Goal: Task Accomplishment & Management: Complete application form

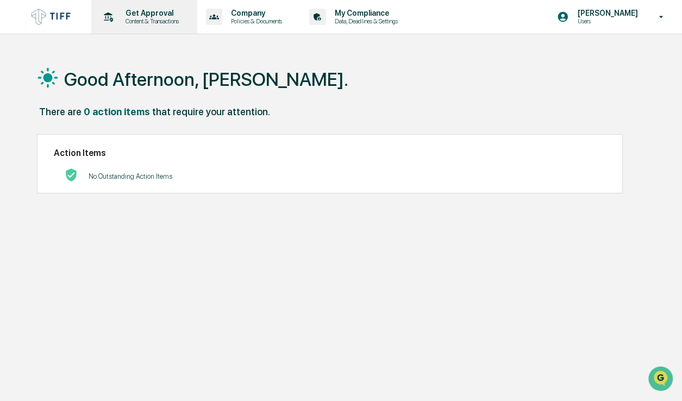
click at [147, 15] on p "Get Approval" at bounding box center [150, 13] width 67 height 9
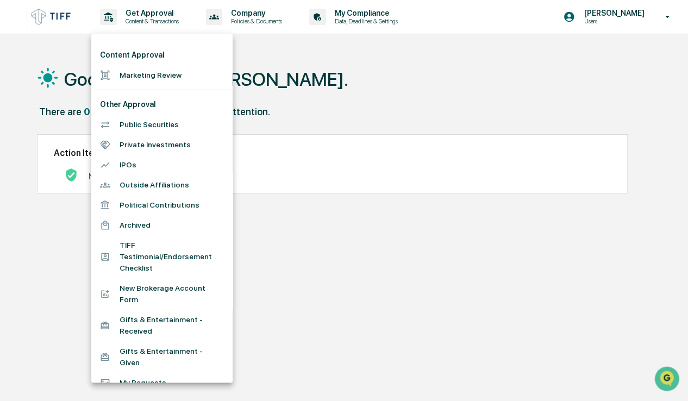
click at [167, 73] on li "Marketing Review" at bounding box center [161, 75] width 141 height 20
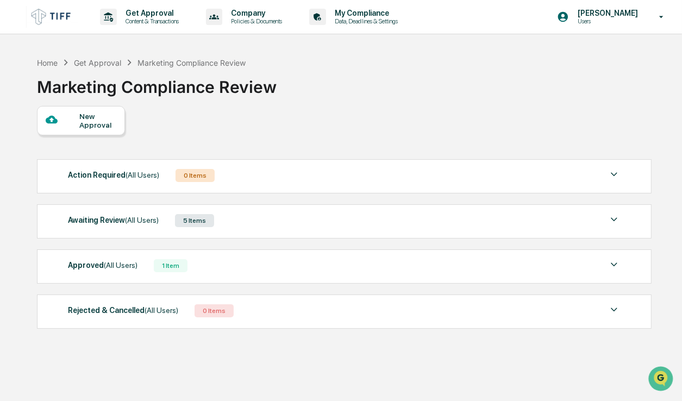
click at [67, 118] on div at bounding box center [63, 121] width 34 height 14
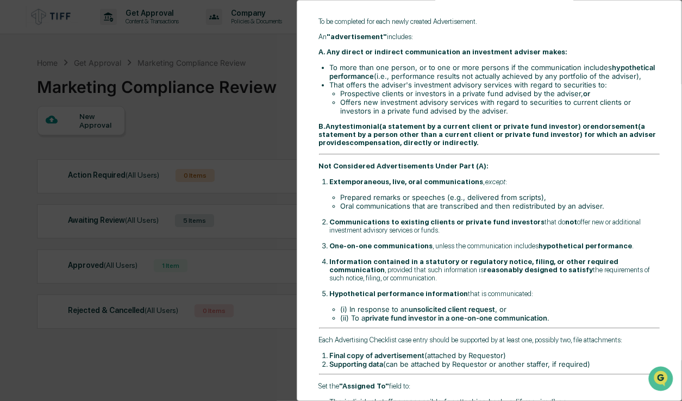
scroll to position [272, 0]
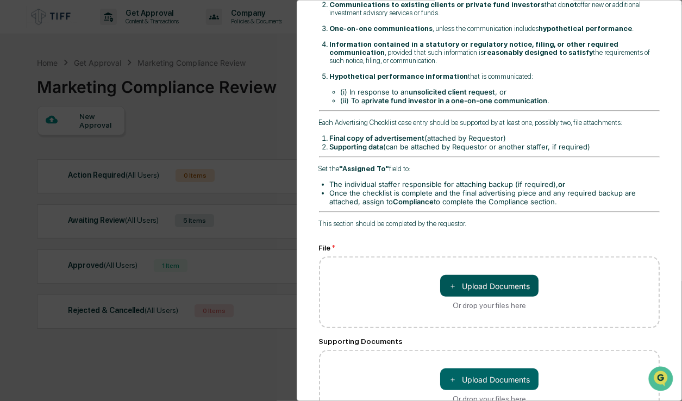
click at [493, 277] on button "＋ Upload Documents" at bounding box center [489, 286] width 98 height 22
type input "**********"
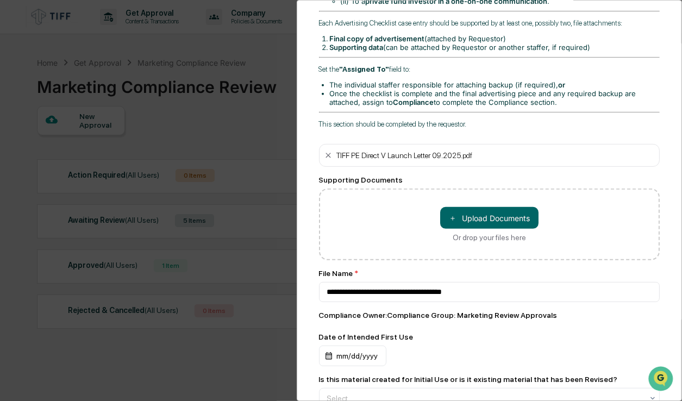
scroll to position [381, 0]
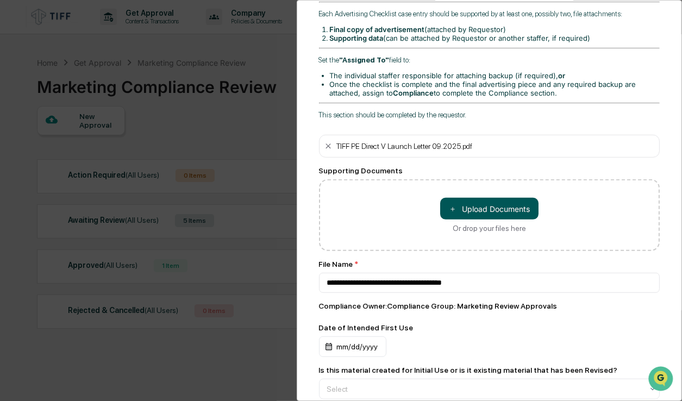
click at [500, 202] on button "＋ Upload Documents" at bounding box center [489, 209] width 98 height 22
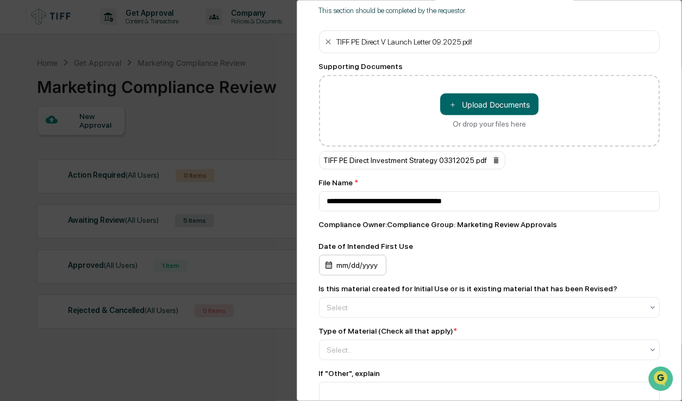
scroll to position [489, 0]
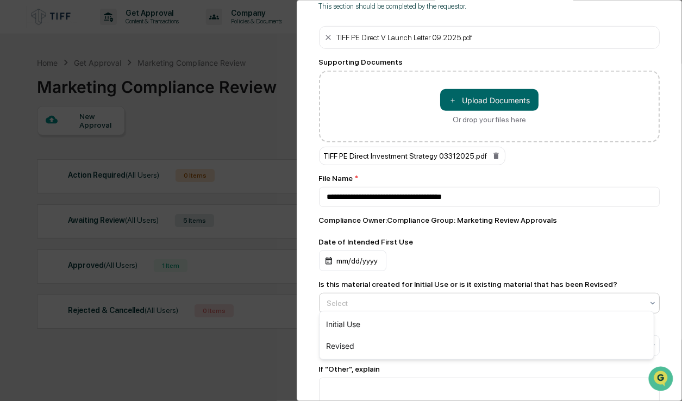
click at [409, 298] on div at bounding box center [485, 303] width 316 height 11
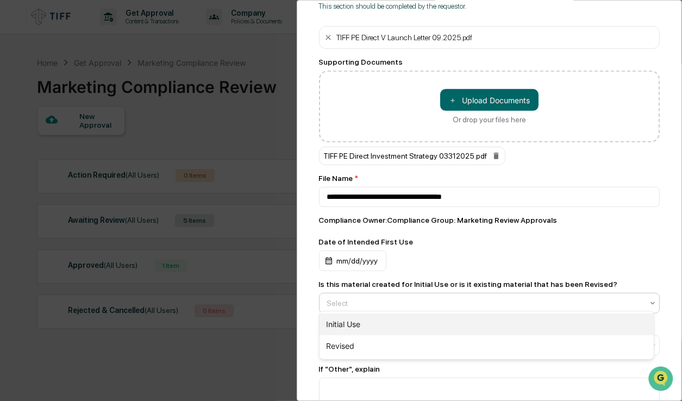
click at [355, 326] on div "Initial Use" at bounding box center [487, 325] width 334 height 22
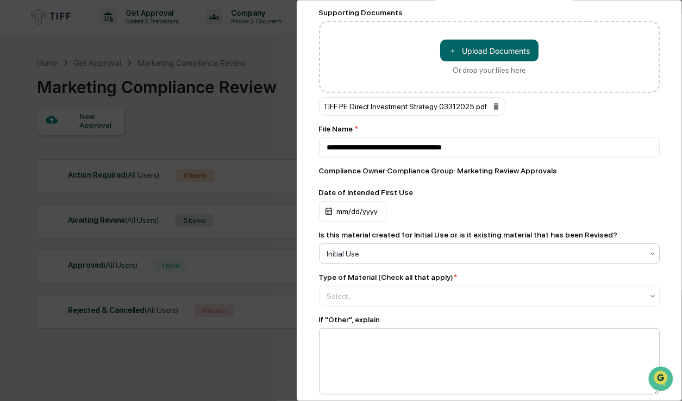
scroll to position [598, 0]
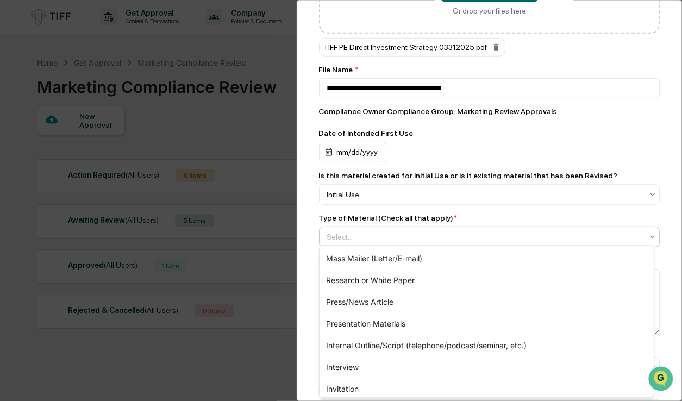
click at [372, 232] on div at bounding box center [485, 237] width 316 height 11
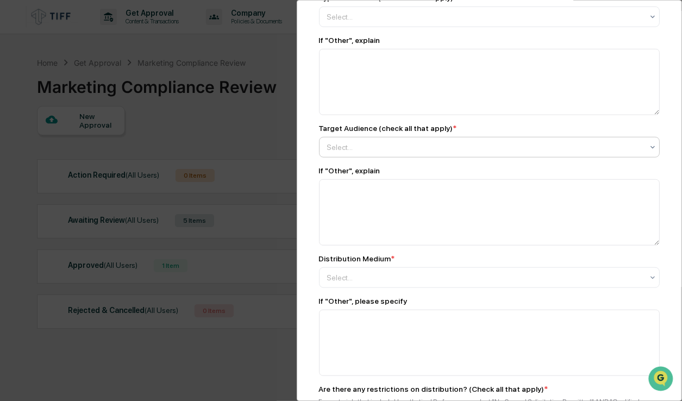
scroll to position [794, 0]
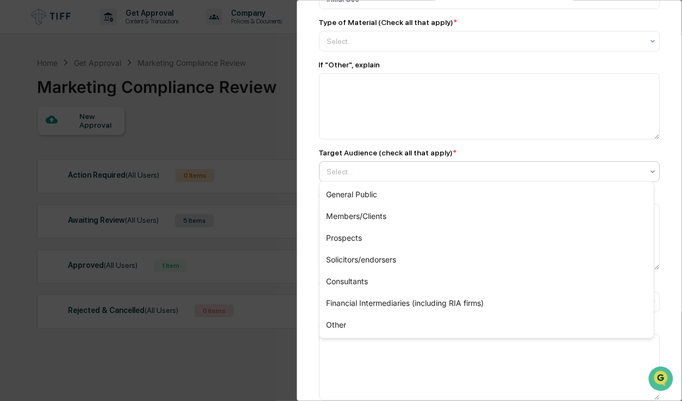
click at [523, 173] on div at bounding box center [485, 171] width 316 height 11
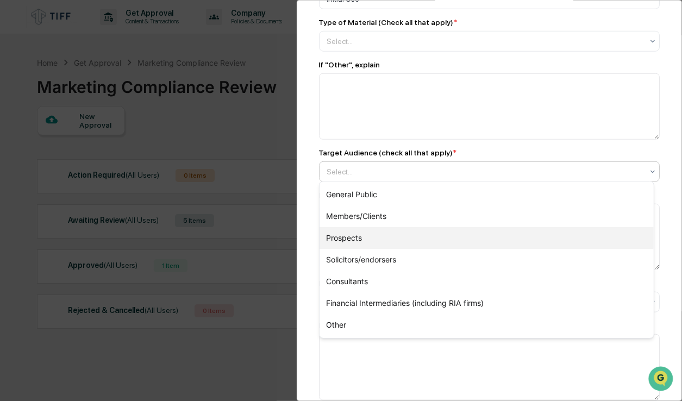
click at [368, 240] on div "Prospects" at bounding box center [487, 238] width 334 height 22
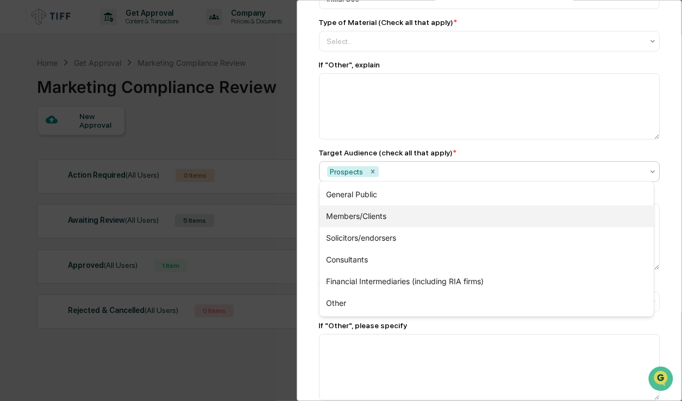
click at [388, 218] on div "Members/Clients" at bounding box center [487, 217] width 334 height 22
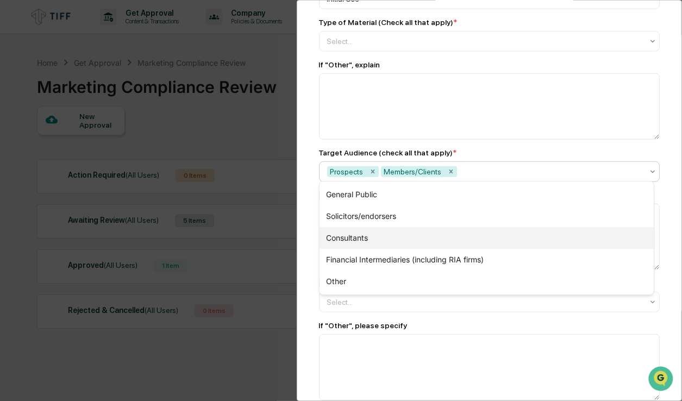
click at [366, 237] on div "Consultants" at bounding box center [487, 238] width 334 height 22
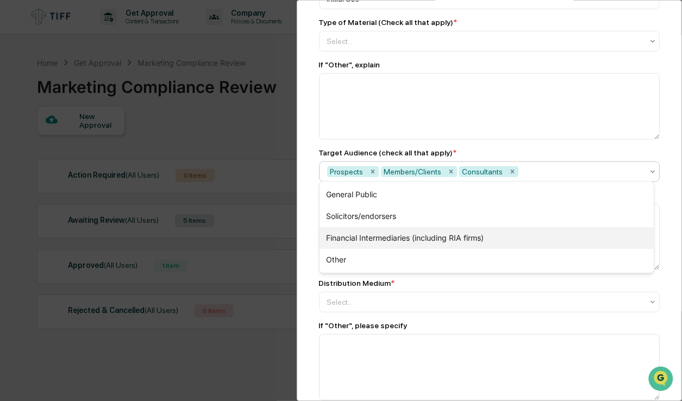
click at [401, 239] on div "Financial Intermediaries (including RIA firms)" at bounding box center [487, 238] width 334 height 22
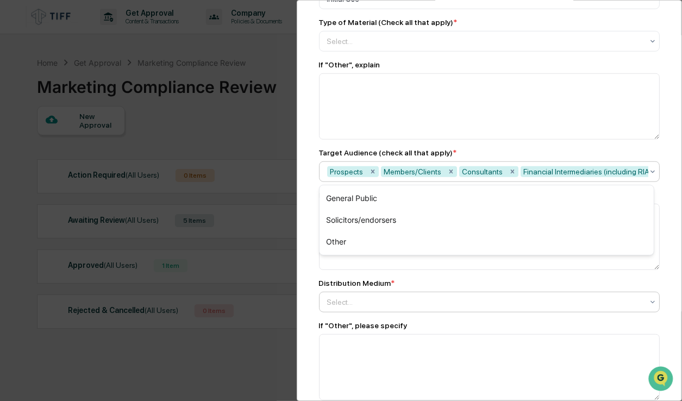
click at [377, 47] on div at bounding box center [485, 41] width 316 height 11
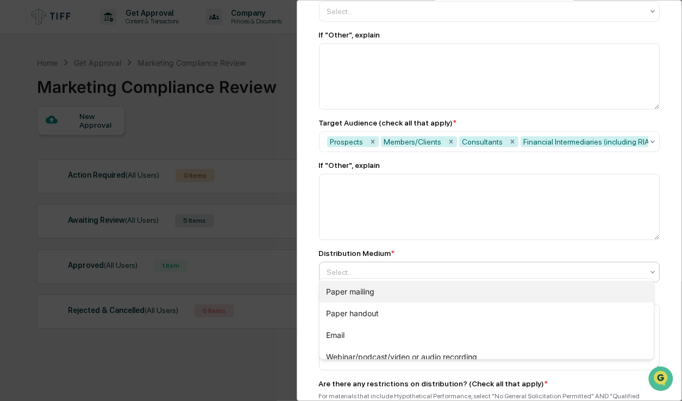
scroll to position [848, 0]
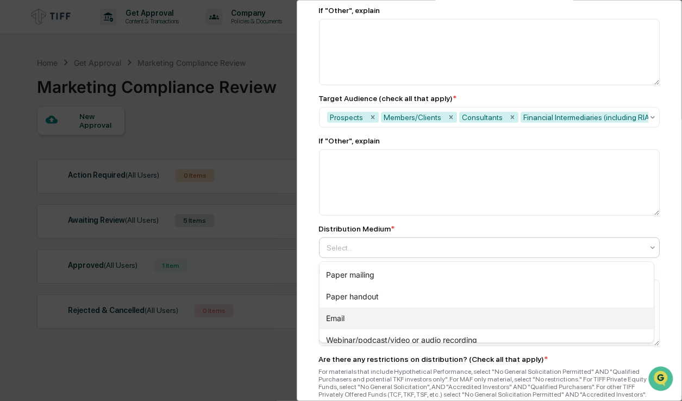
click at [361, 320] on div "Email" at bounding box center [487, 319] width 334 height 22
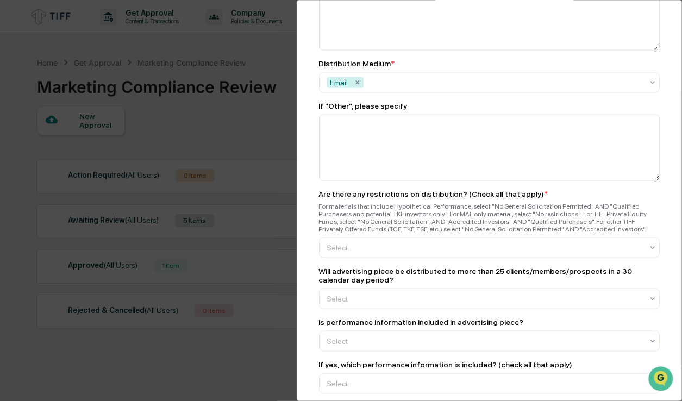
scroll to position [1016, 0]
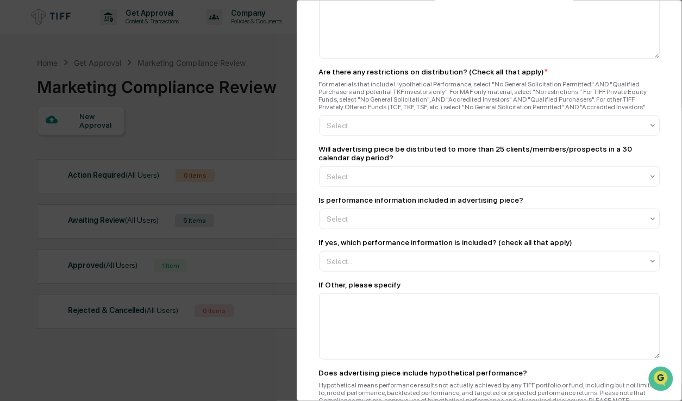
scroll to position [1102, 0]
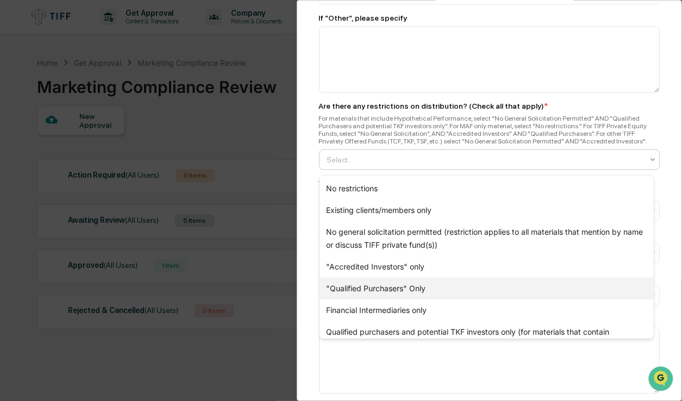
click at [396, 288] on div ""Qualified Purchasers" Only" at bounding box center [487, 289] width 334 height 22
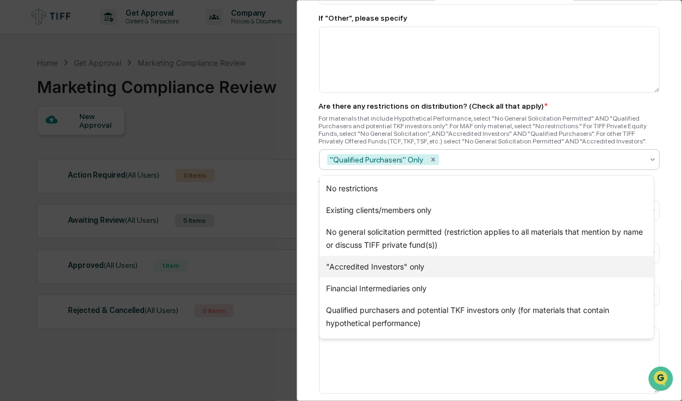
click at [450, 262] on div ""Accredited Investors" only" at bounding box center [487, 267] width 334 height 22
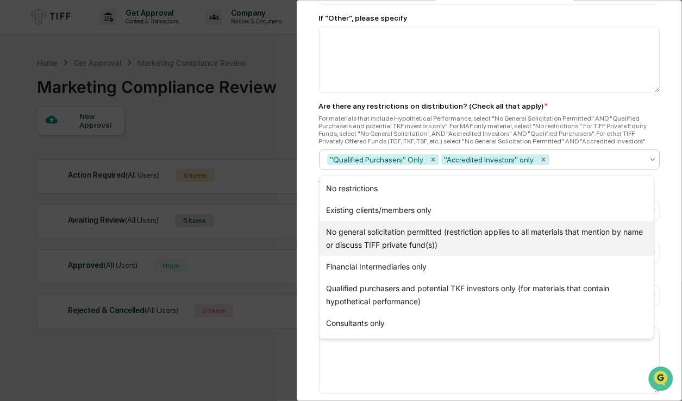
click at [441, 239] on div "No general solicitation permitted (restriction applies to all materials that me…" at bounding box center [487, 238] width 334 height 35
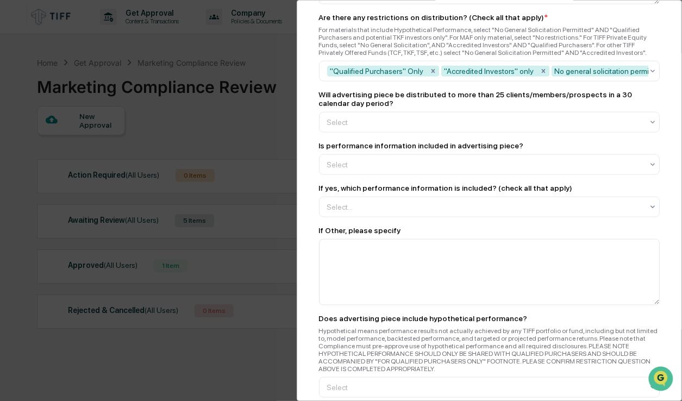
scroll to position [1197, 0]
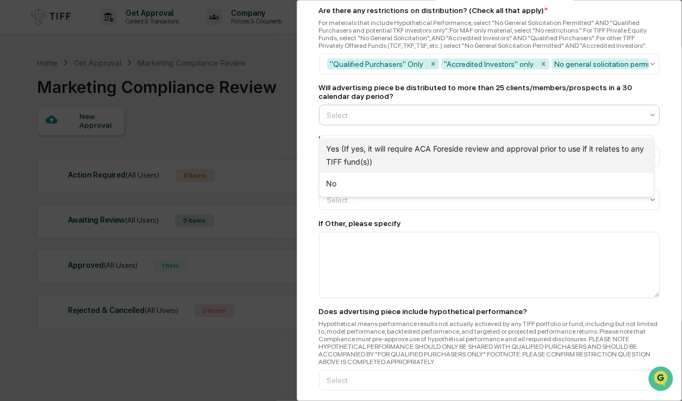
click at [365, 154] on div "Yes (If yes, it will require ACA Foreside review and approval prior to use if i…" at bounding box center [487, 155] width 334 height 35
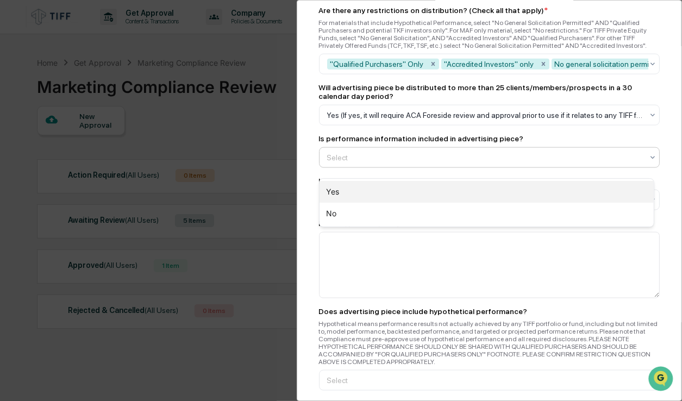
click at [337, 192] on div "Yes" at bounding box center [487, 192] width 334 height 22
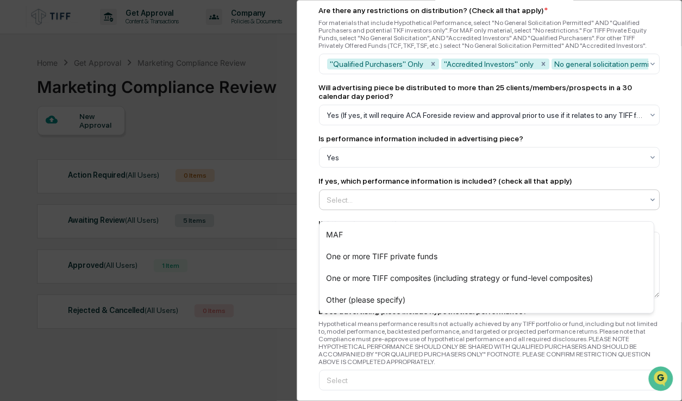
click at [407, 206] on div at bounding box center [485, 200] width 316 height 11
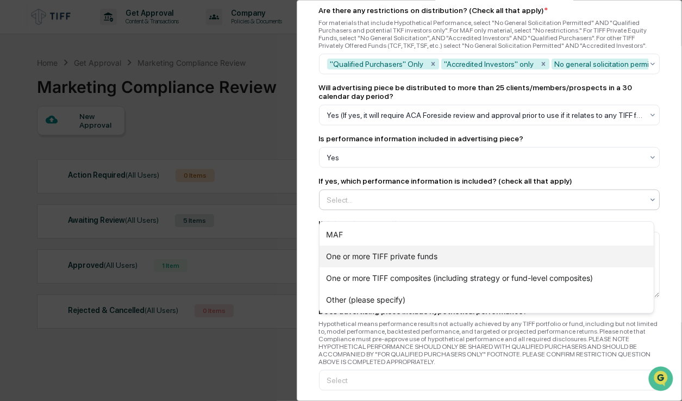
click at [465, 256] on div "One or more TIFF private funds" at bounding box center [487, 257] width 334 height 22
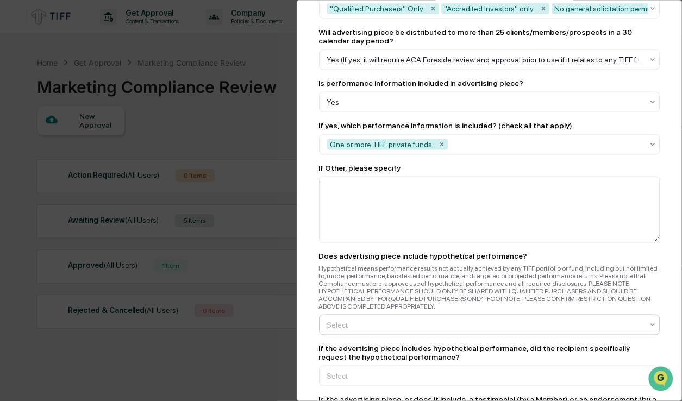
scroll to position [1306, 0]
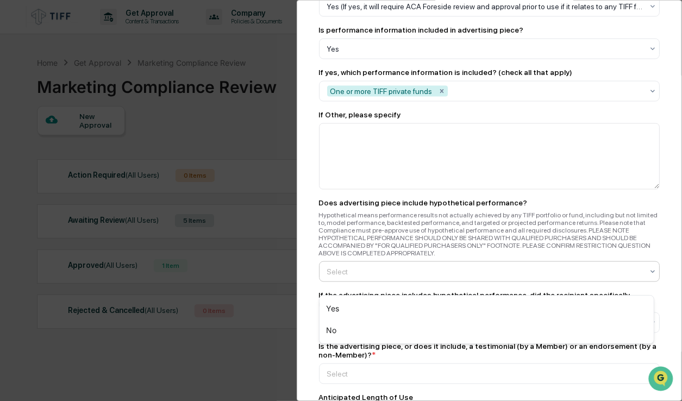
click at [376, 277] on div at bounding box center [485, 271] width 316 height 11
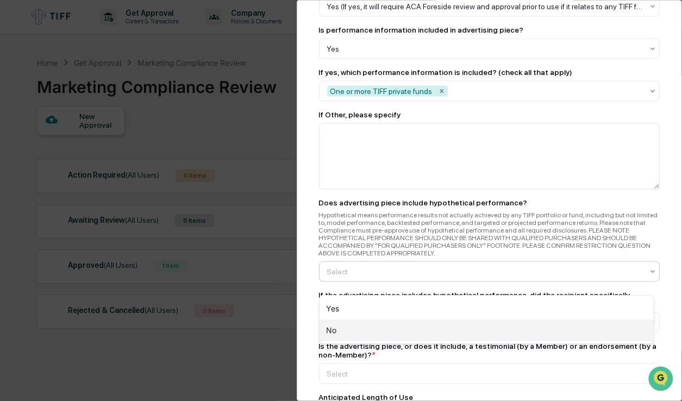
click at [339, 330] on div "No" at bounding box center [487, 331] width 334 height 22
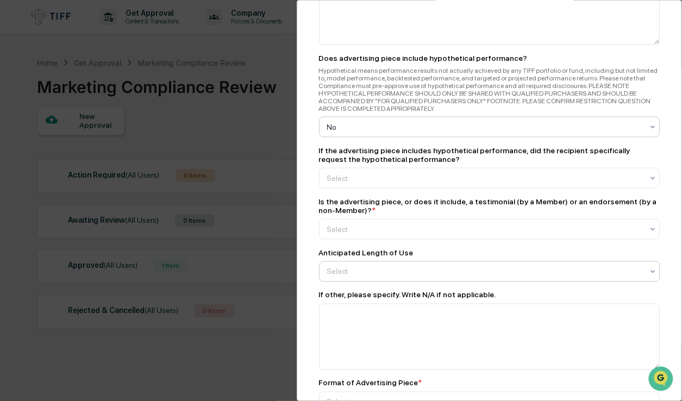
scroll to position [1469, 0]
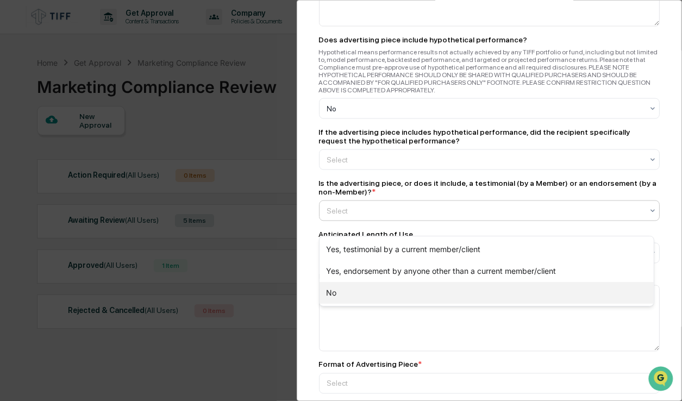
click at [355, 289] on div "No" at bounding box center [487, 293] width 334 height 22
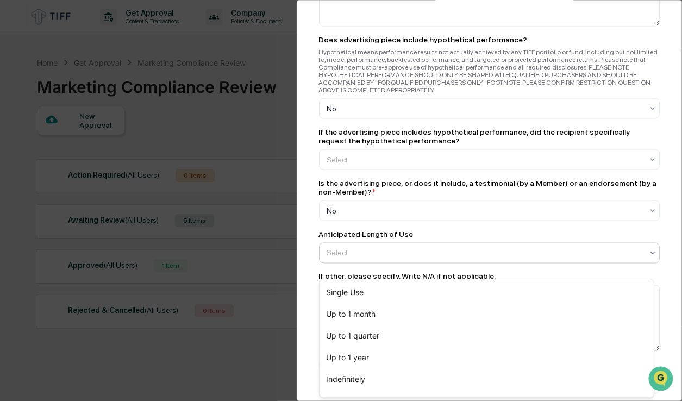
click at [388, 259] on div at bounding box center [485, 253] width 316 height 11
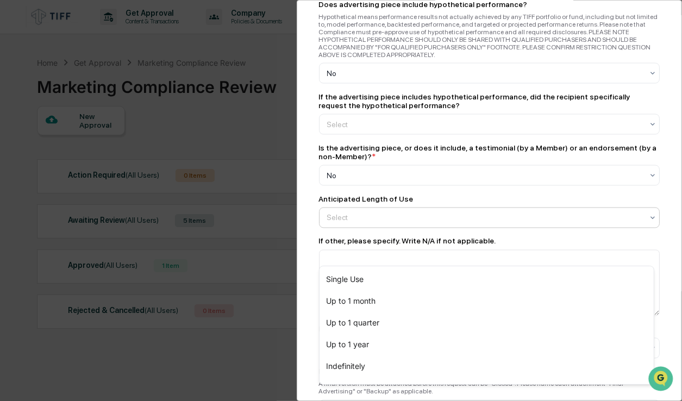
scroll to position [1524, 0]
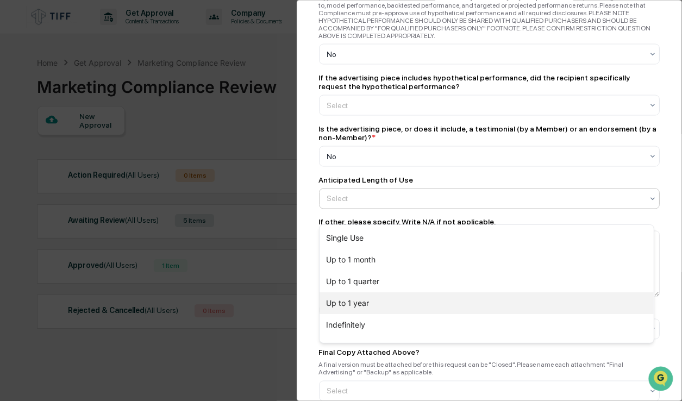
click at [369, 305] on div "Up to 1 year" at bounding box center [487, 304] width 334 height 22
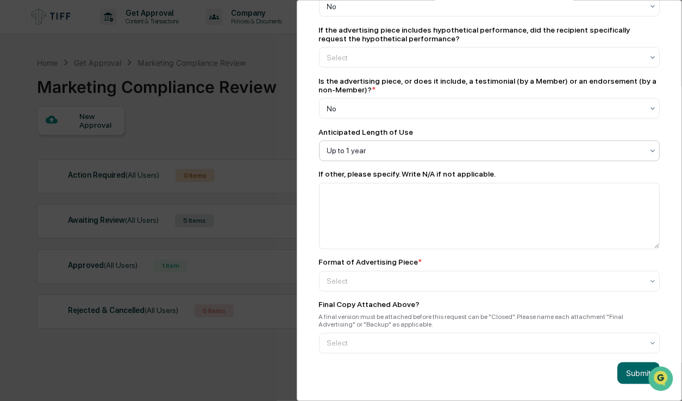
scroll to position [1592, 0]
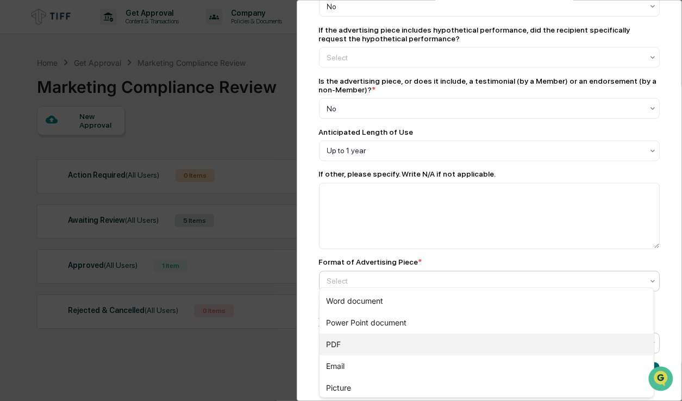
click at [351, 340] on div "PDF" at bounding box center [487, 345] width 334 height 22
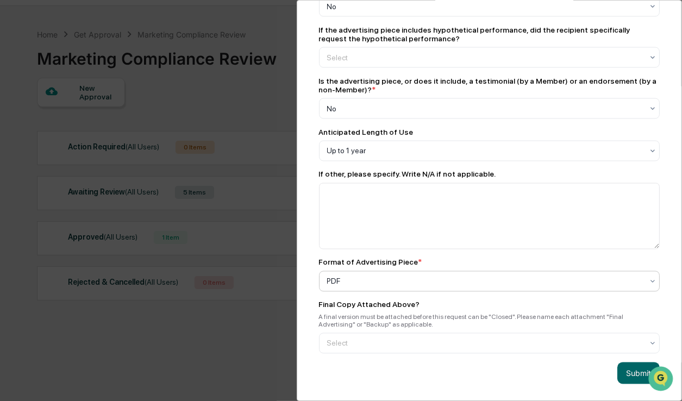
scroll to position [52, 0]
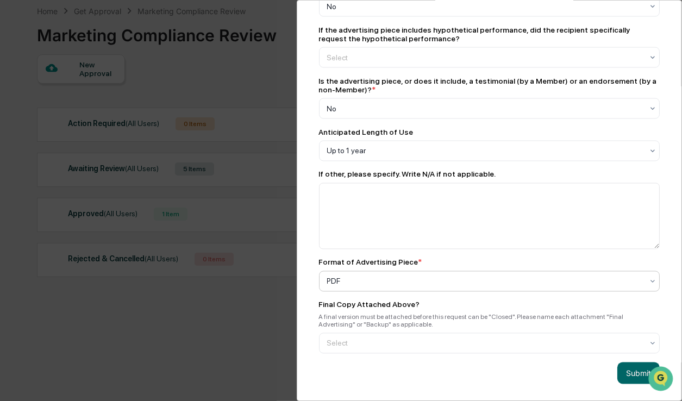
click at [357, 276] on div at bounding box center [485, 281] width 316 height 11
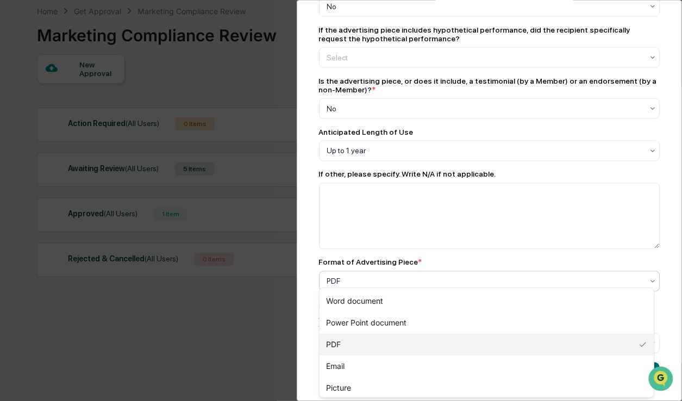
scroll to position [54, 0]
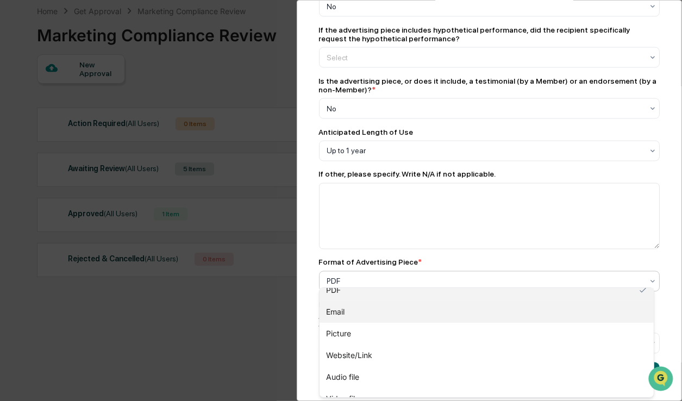
click at [359, 310] on div "Email" at bounding box center [487, 312] width 334 height 22
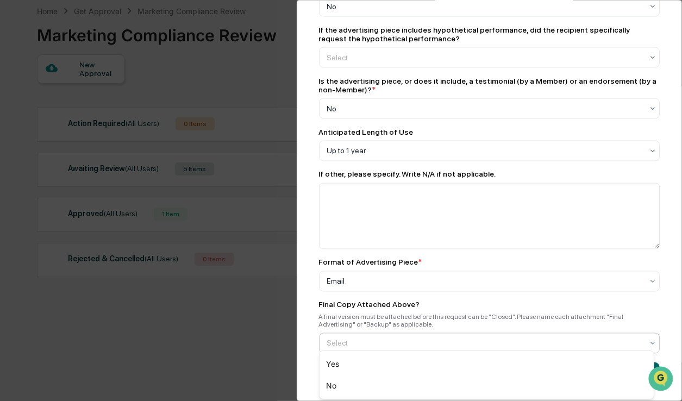
click at [357, 338] on div at bounding box center [485, 343] width 316 height 11
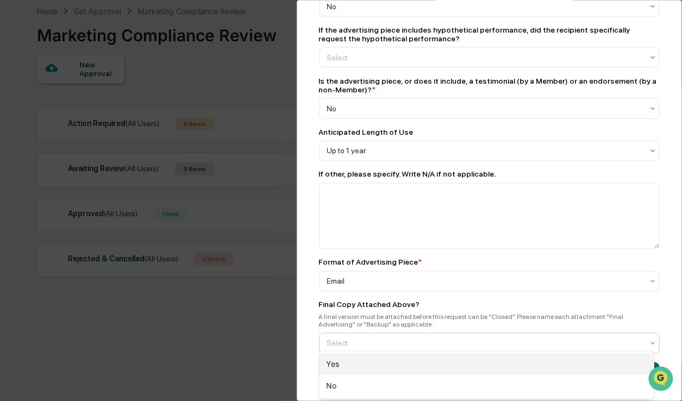
click at [352, 357] on div "Yes" at bounding box center [487, 364] width 334 height 22
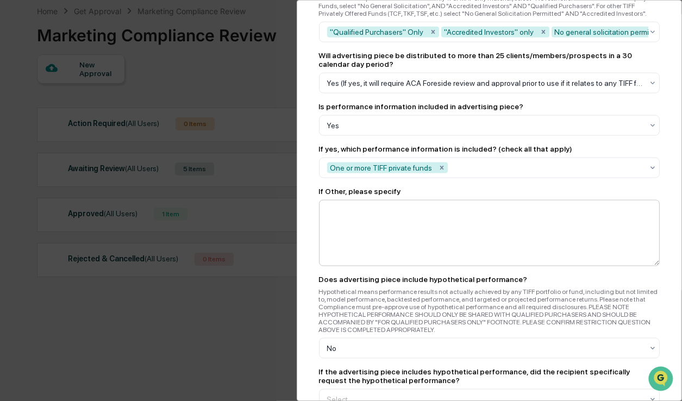
scroll to position [1211, 0]
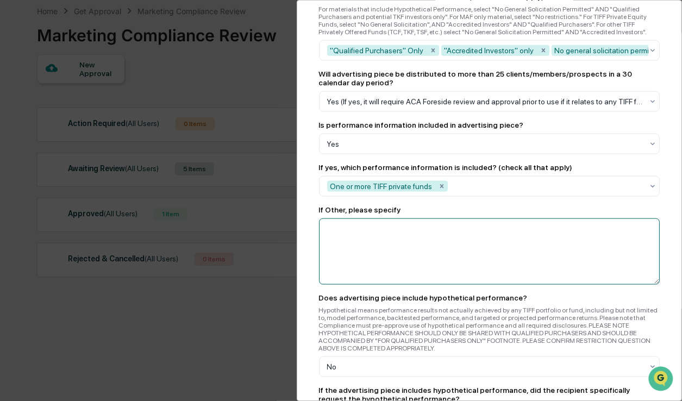
paste textarea "**********"
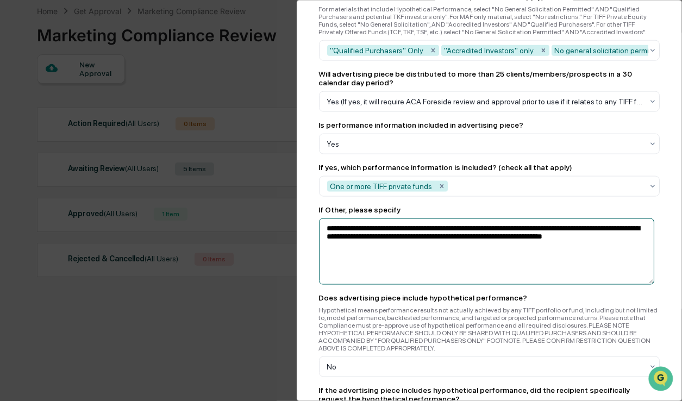
drag, startPoint x: 351, startPoint y: 258, endPoint x: 458, endPoint y: 260, distance: 107.7
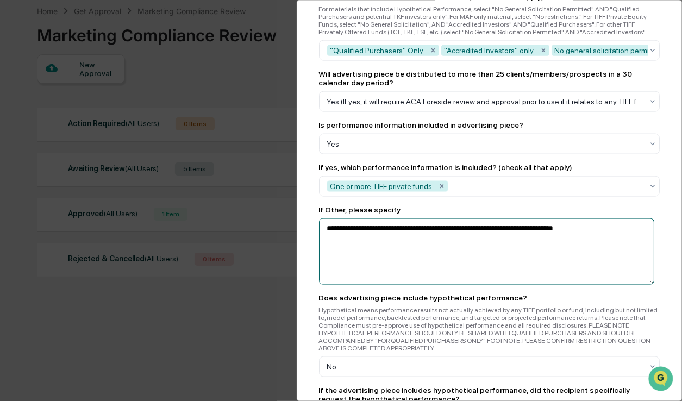
drag, startPoint x: 405, startPoint y: 238, endPoint x: 444, endPoint y: 237, distance: 39.7
drag, startPoint x: 473, startPoint y: 235, endPoint x: 512, endPoint y: 235, distance: 39.2
paste textarea "**********"
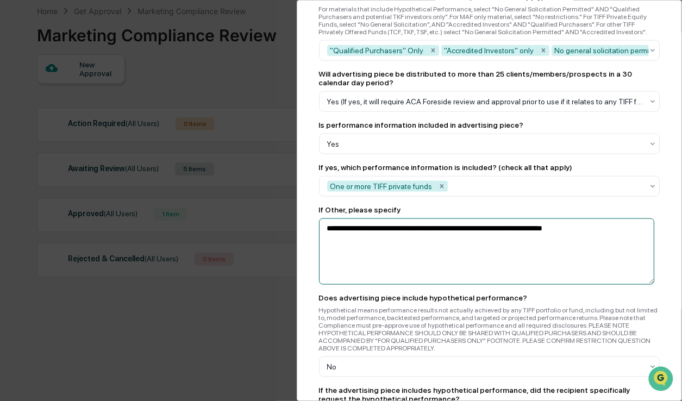
drag, startPoint x: 612, startPoint y: 241, endPoint x: 305, endPoint y: 241, distance: 307.2
click at [305, 241] on div "Marketing Review Submit New Approval Submit New Approval To be completed for ea…" at bounding box center [490, 200] width 386 height 401
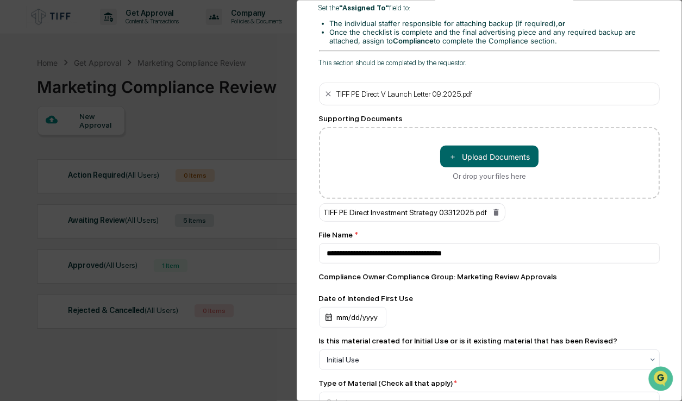
scroll to position [435, 0]
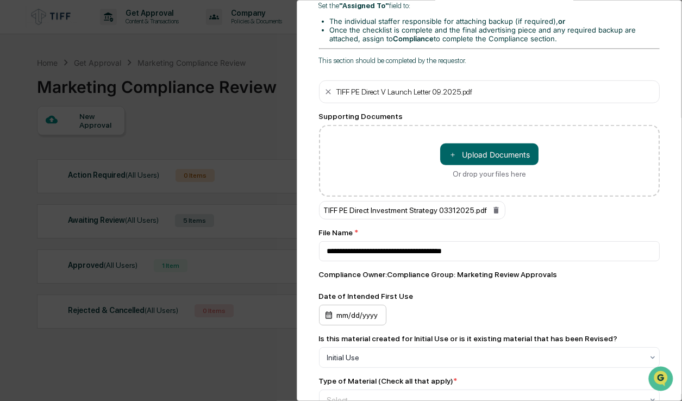
type textarea "**********"
click at [360, 307] on div "mm/dd/yyyy" at bounding box center [352, 315] width 67 height 21
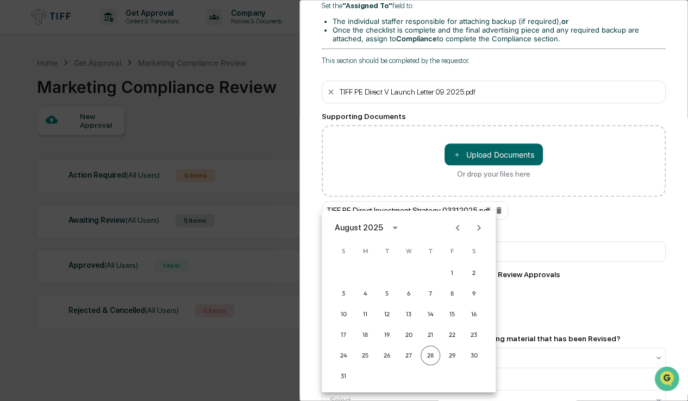
click at [479, 227] on icon "Next month" at bounding box center [479, 228] width 4 height 6
drag, startPoint x: 369, startPoint y: 293, endPoint x: 378, endPoint y: 292, distance: 9.3
click at [369, 293] on button "8" at bounding box center [366, 294] width 20 height 20
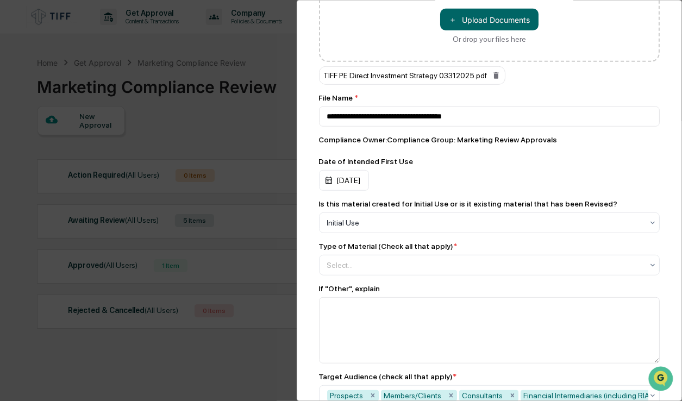
scroll to position [598, 0]
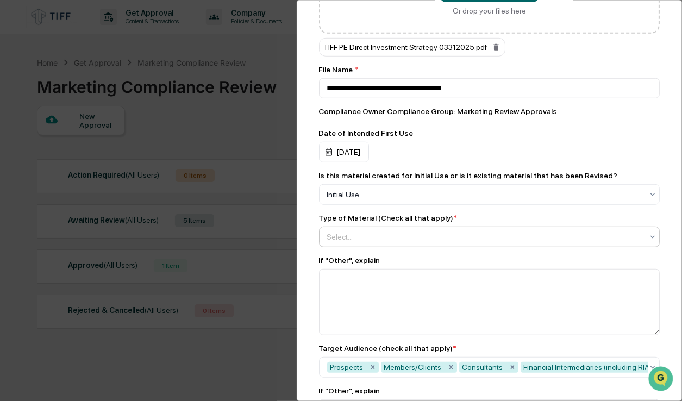
click at [394, 233] on div at bounding box center [485, 237] width 316 height 11
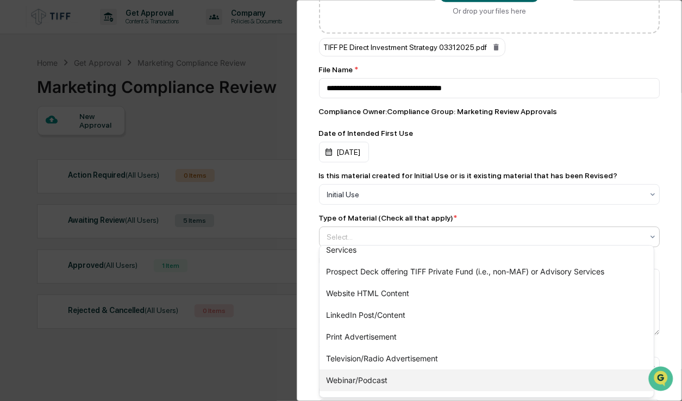
scroll to position [387, 0]
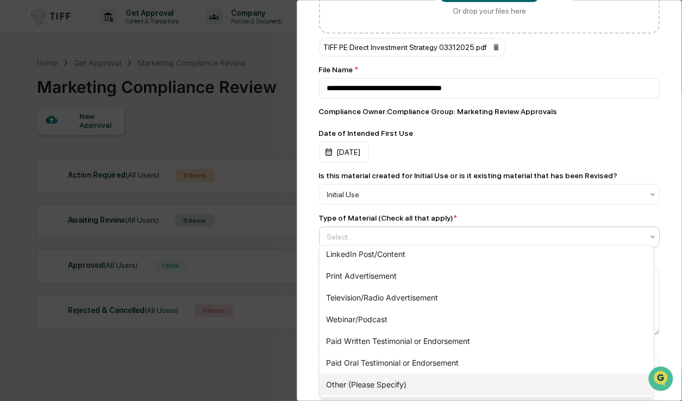
click at [374, 379] on div "Other (Please Specify)" at bounding box center [487, 385] width 334 height 22
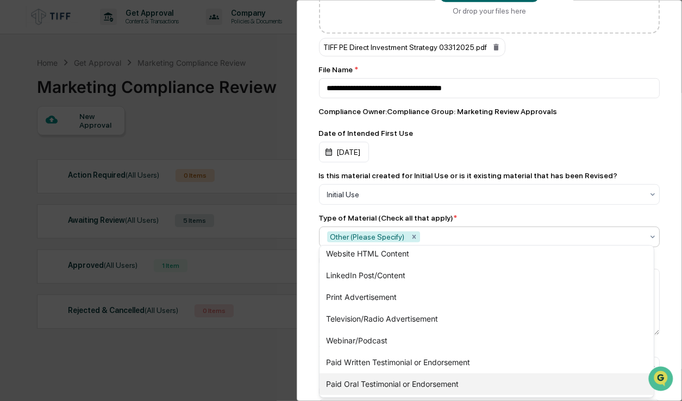
scroll to position [365, 0]
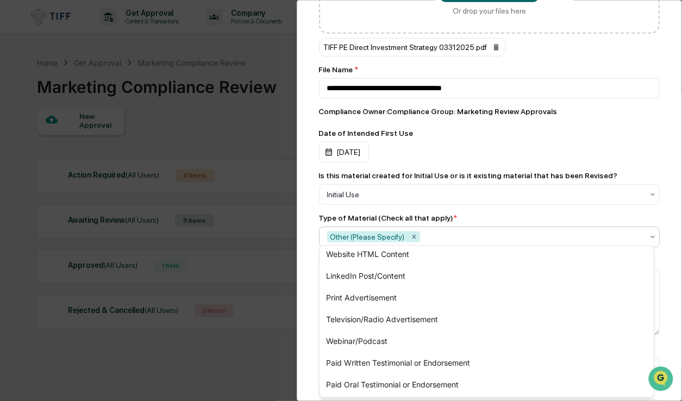
click at [663, 199] on div "Marketing Review Submit New Approval Submit New Approval To be completed for ea…" at bounding box center [490, 200] width 386 height 401
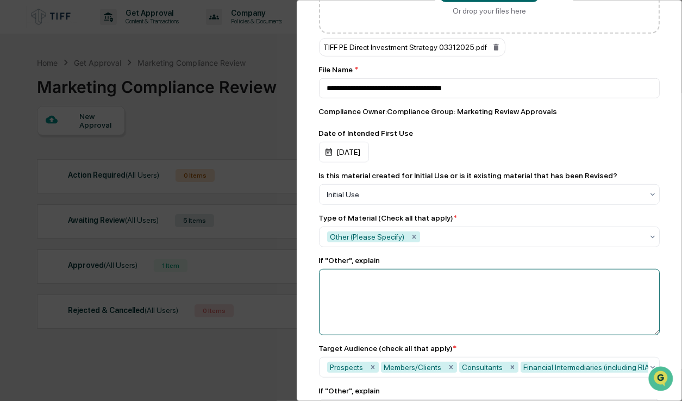
click at [378, 275] on textarea at bounding box center [489, 302] width 341 height 66
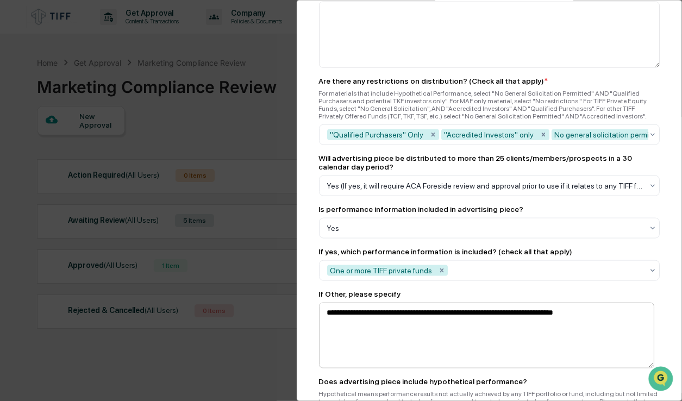
scroll to position [1142, 0]
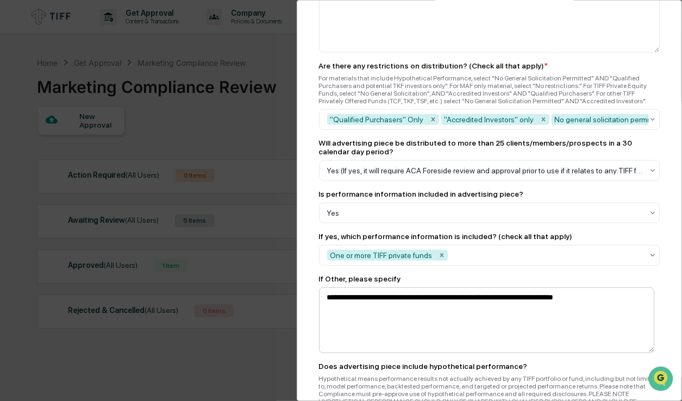
type textarea "**********"
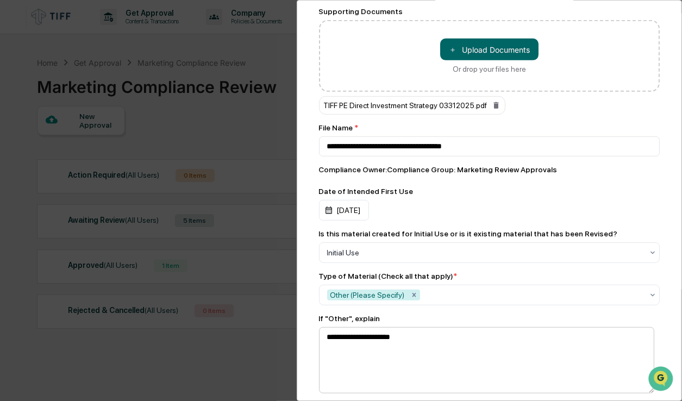
scroll to position [558, 0]
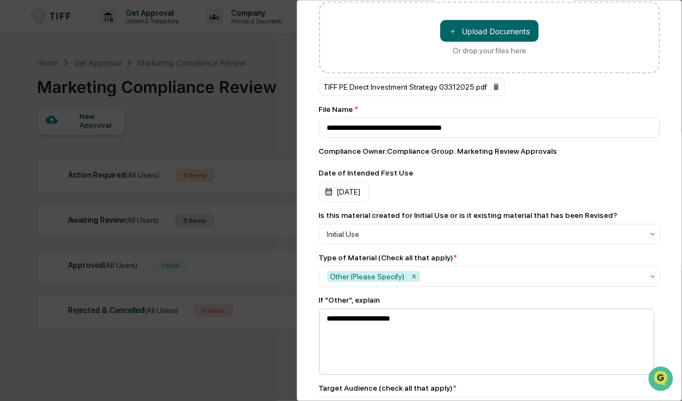
type textarea "**********"
drag, startPoint x: 333, startPoint y: 312, endPoint x: 266, endPoint y: 314, distance: 67.4
click at [266, 314] on div "Marketing Review Submit New Approval Submit New Approval To be completed for ea…" at bounding box center [341, 200] width 682 height 401
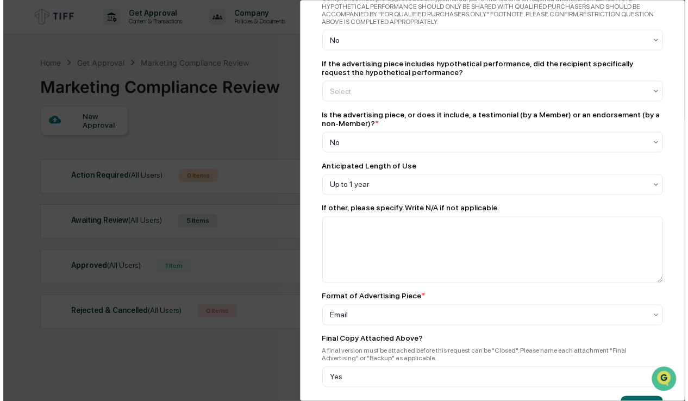
scroll to position [1592, 0]
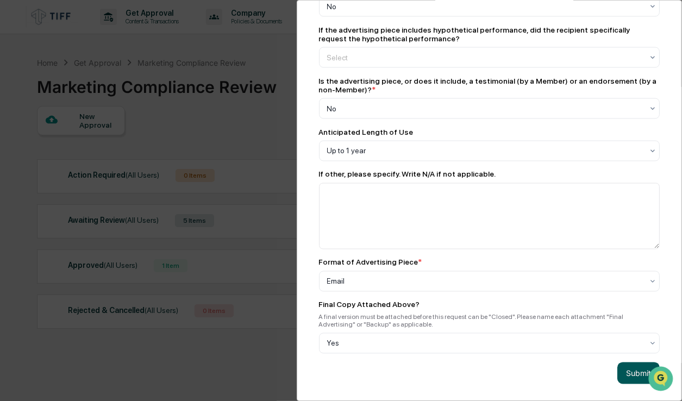
type textarea "**********"
click at [630, 368] on button "Submit" at bounding box center [639, 374] width 42 height 22
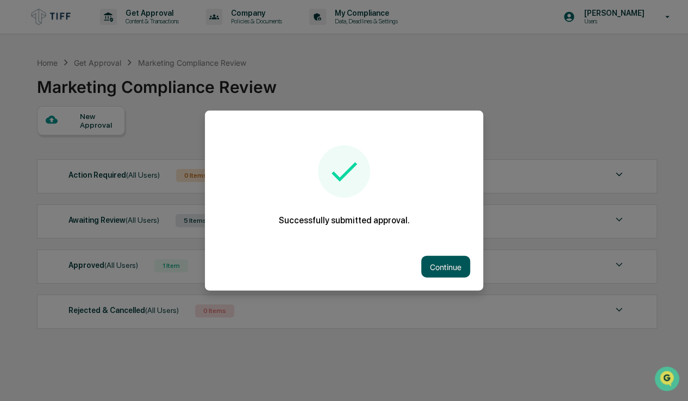
click at [445, 269] on button "Continue" at bounding box center [445, 267] width 49 height 22
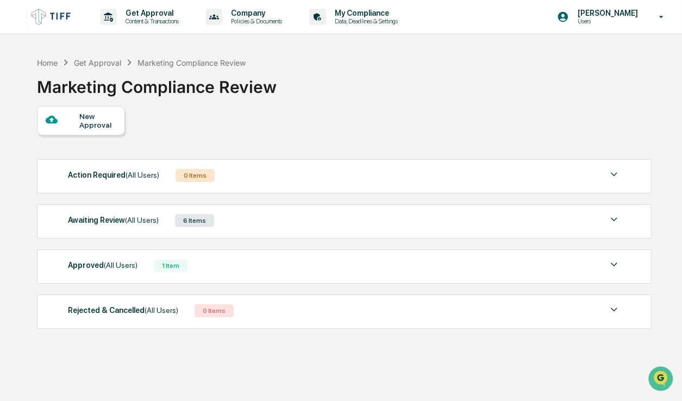
click at [592, 8] on div "[PERSON_NAME] Users" at bounding box center [614, 17] width 136 height 34
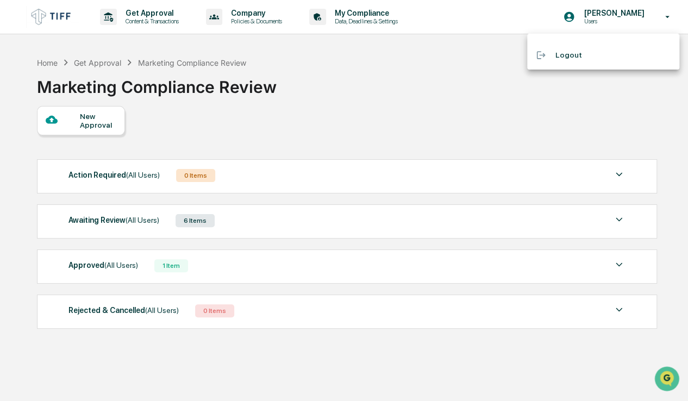
click at [324, 97] on div at bounding box center [344, 200] width 688 height 401
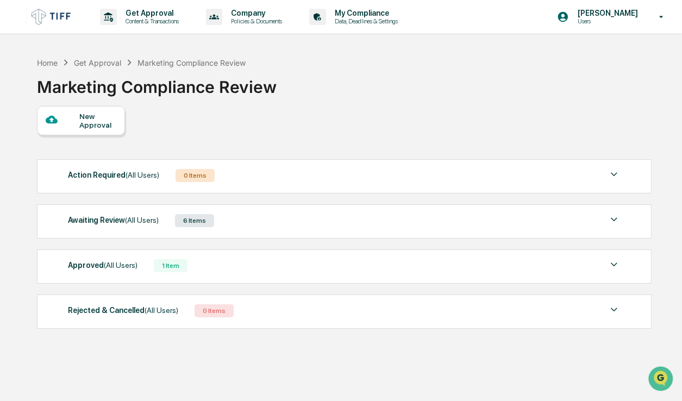
click at [55, 18] on img at bounding box center [52, 16] width 52 height 21
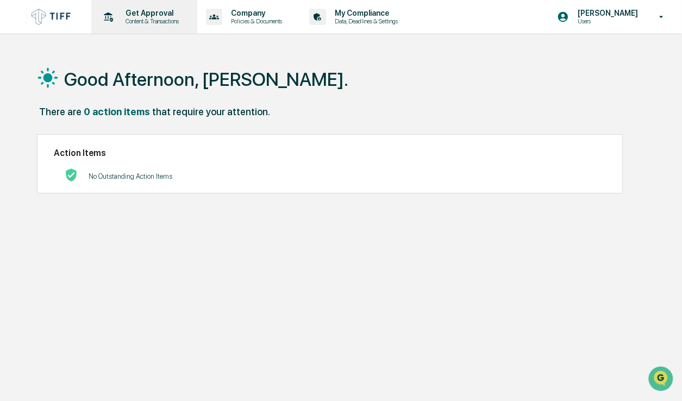
click at [167, 17] on p "Get Approval" at bounding box center [150, 13] width 67 height 9
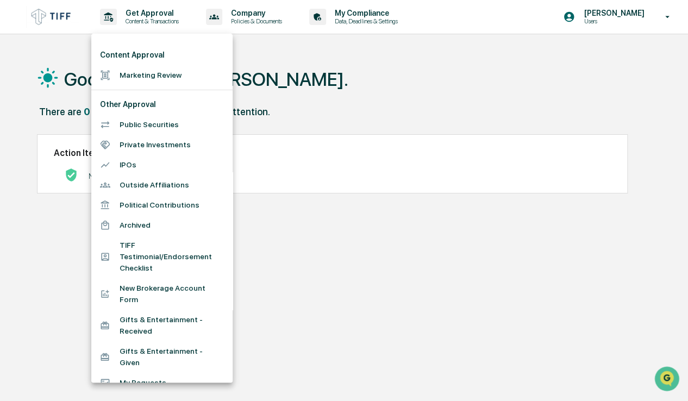
click at [138, 373] on li "My Requests" at bounding box center [161, 383] width 141 height 20
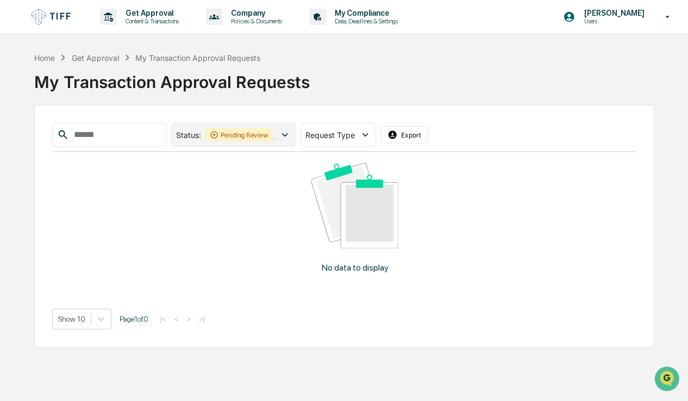
click at [291, 132] on icon at bounding box center [285, 135] width 12 height 12
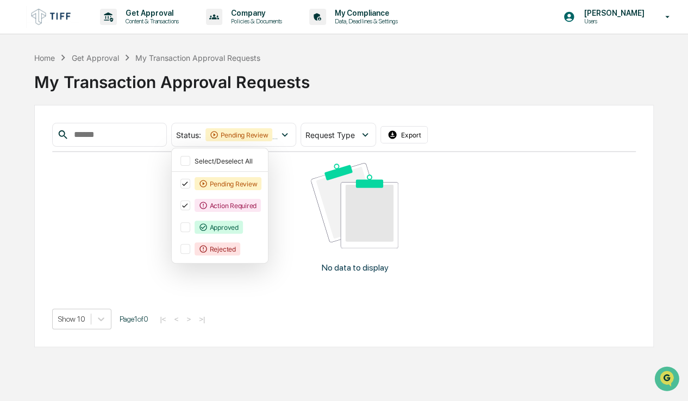
click at [135, 228] on div "No data to display" at bounding box center [354, 222] width 605 height 140
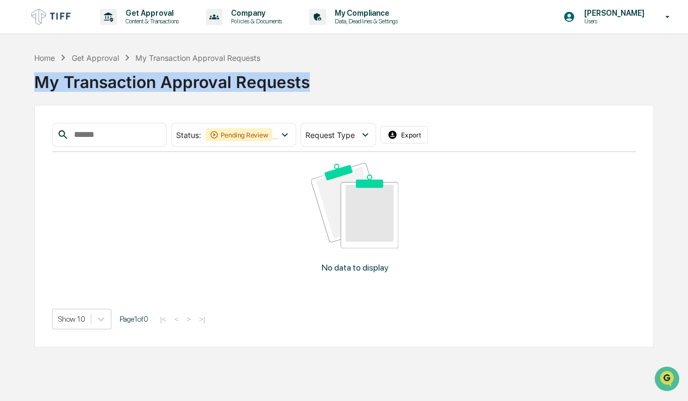
drag, startPoint x: 320, startPoint y: 84, endPoint x: -29, endPoint y: 86, distance: 349.1
click at [0, 86] on html "Get Approval Content & Transactions Company Policies & Documents My Compliance …" at bounding box center [344, 200] width 688 height 401
copy div "My Transaction Approval Requests"
